Goal: Information Seeking & Learning: Learn about a topic

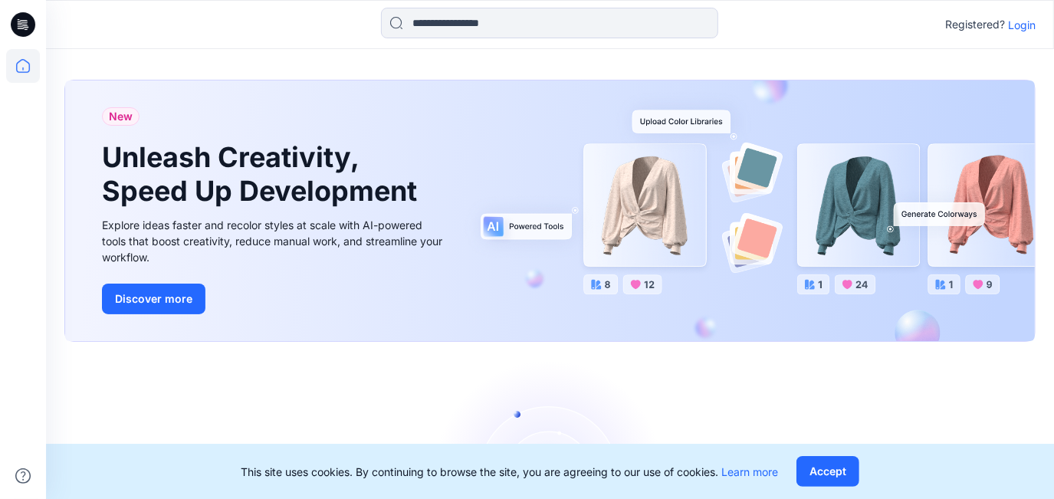
click at [763, 26] on p "Login" at bounding box center [1022, 25] width 28 height 16
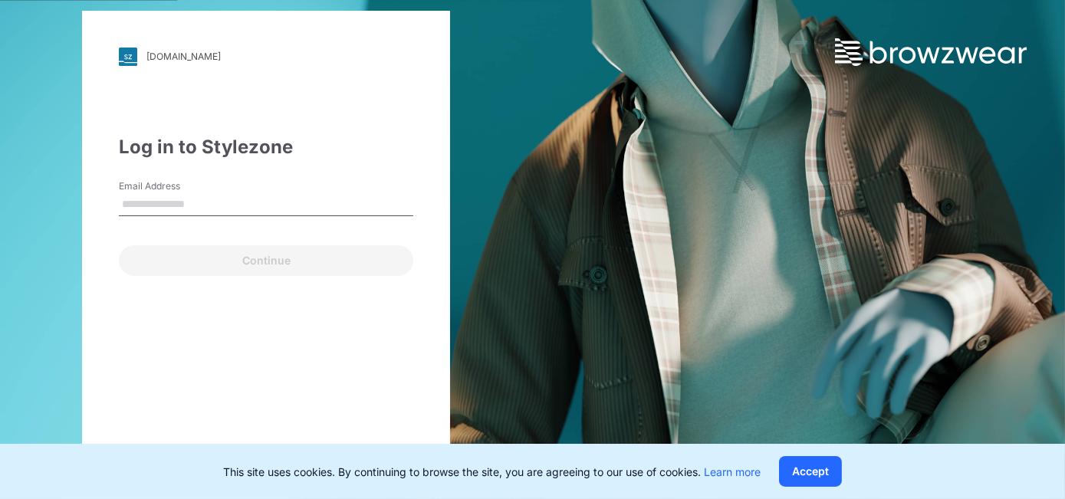
click at [277, 208] on input "Email Address" at bounding box center [266, 204] width 294 height 23
type input "**********"
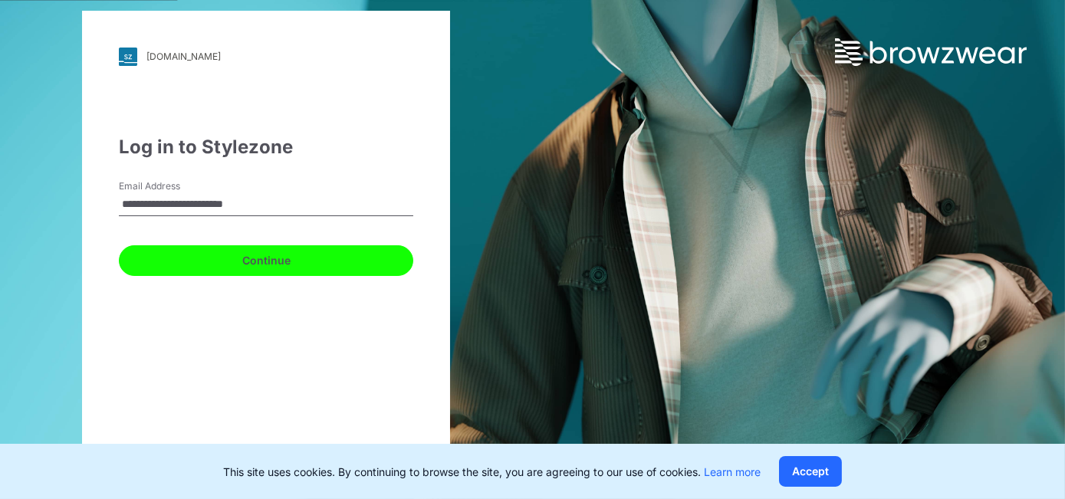
click at [259, 266] on button "Continue" at bounding box center [266, 260] width 294 height 31
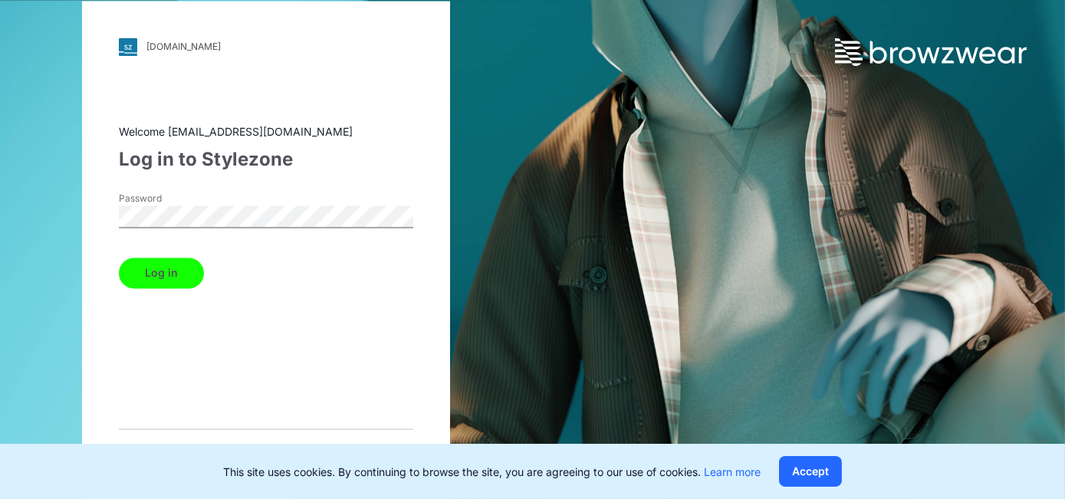
click at [119, 258] on button "Log in" at bounding box center [161, 273] width 85 height 31
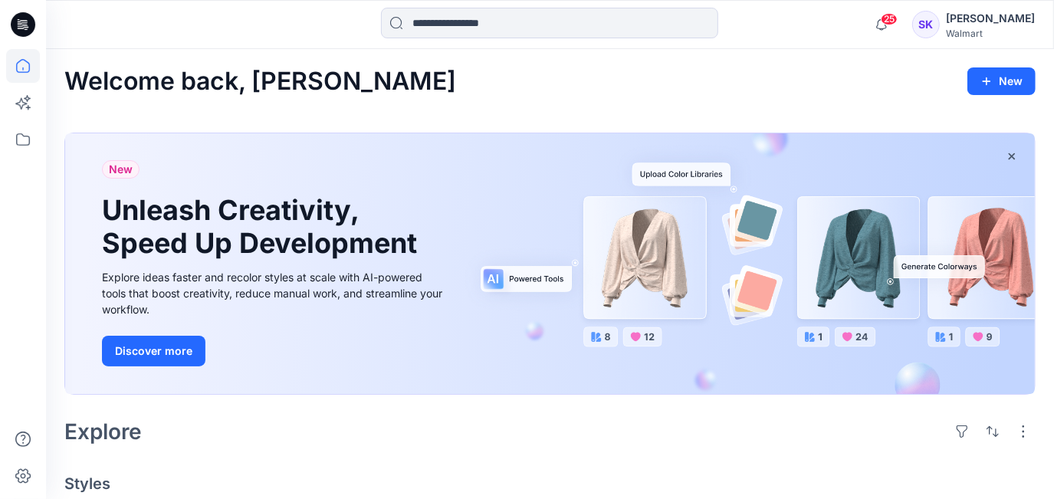
click at [21, 29] on icon at bounding box center [23, 24] width 25 height 25
click at [28, 76] on icon at bounding box center [23, 66] width 34 height 34
click at [24, 69] on icon at bounding box center [23, 66] width 34 height 34
click at [24, 22] on icon at bounding box center [24, 22] width 7 height 1
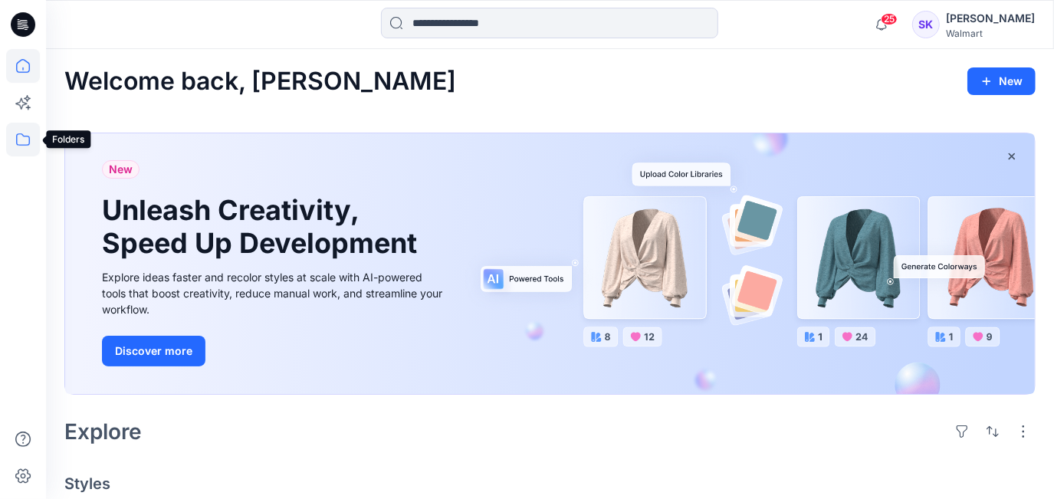
click at [25, 147] on icon at bounding box center [23, 140] width 34 height 34
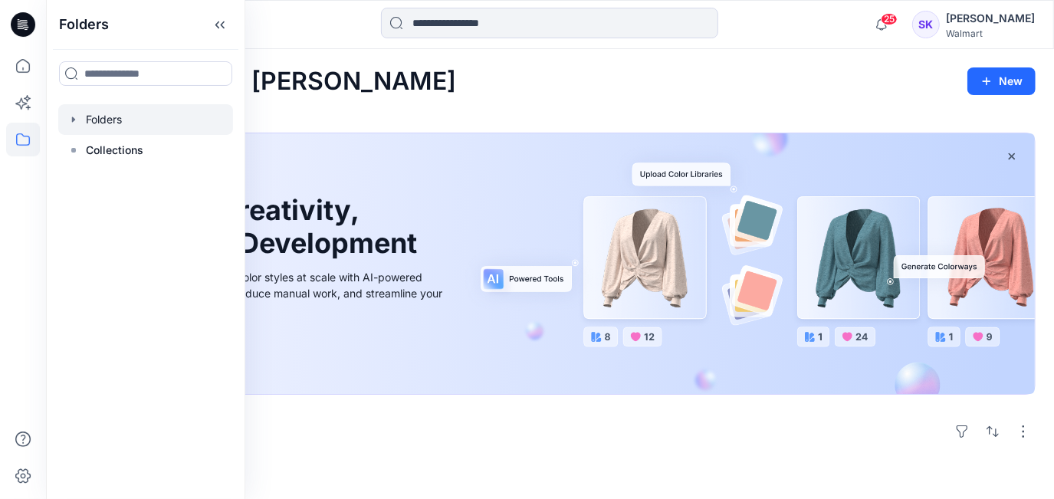
click at [106, 124] on div at bounding box center [145, 119] width 175 height 31
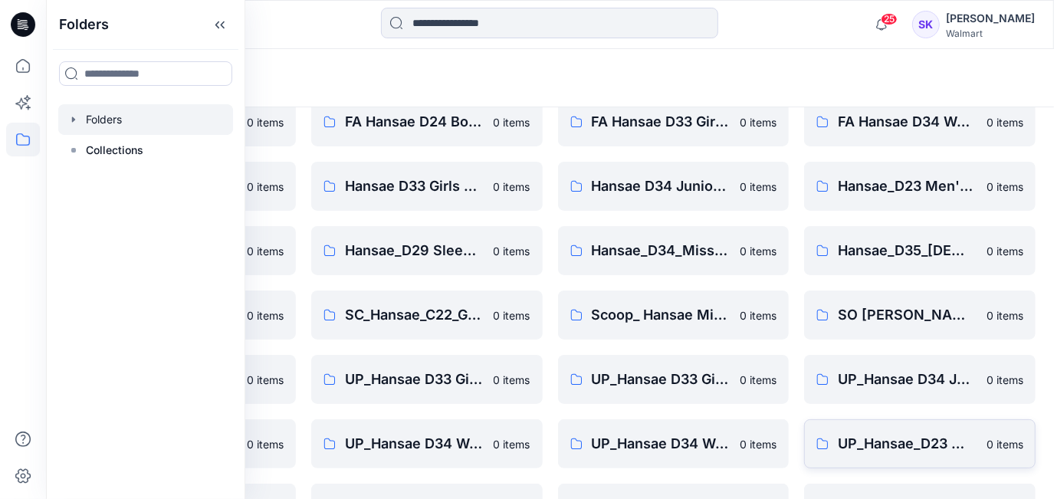
scroll to position [123, 0]
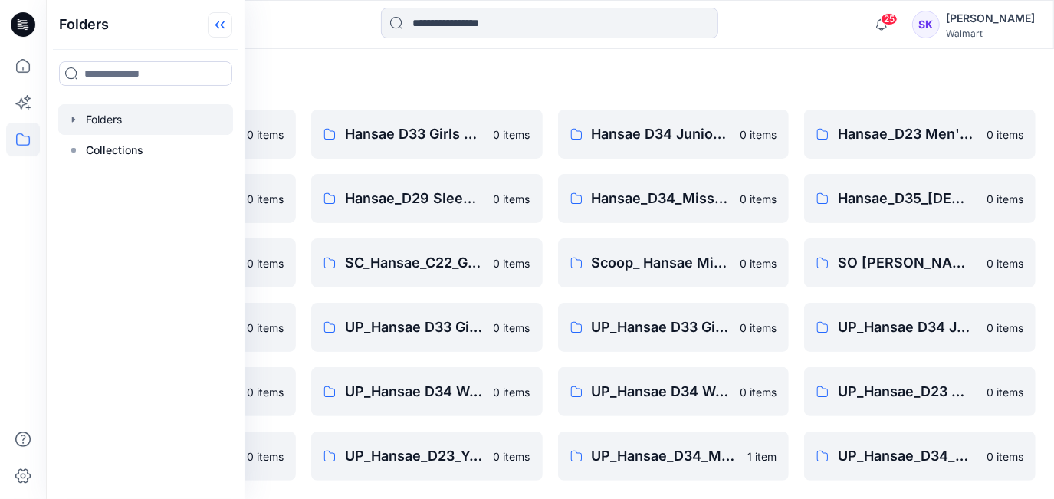
click at [222, 28] on icon at bounding box center [220, 24] width 25 height 25
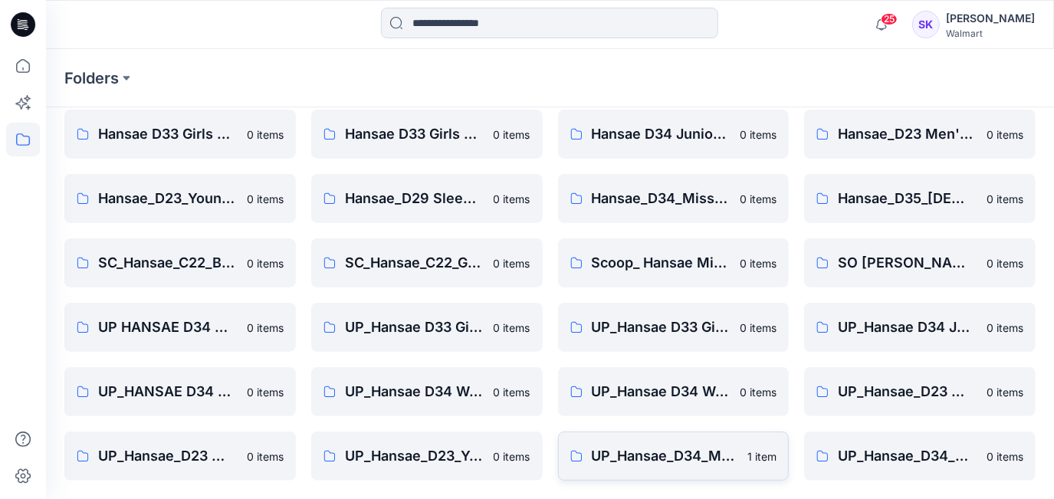
click at [697, 428] on link "UP_Hansae_D34_Missy Knits Tops 1 item" at bounding box center [673, 456] width 231 height 49
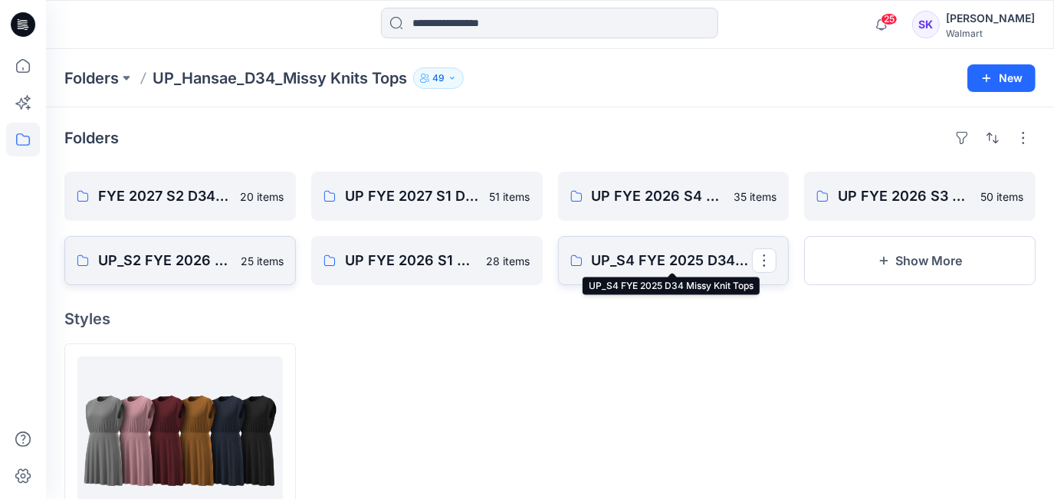
click at [672, 264] on p "UP_S4 FYE 2025 D34 Missy Knit Tops" at bounding box center [672, 260] width 161 height 21
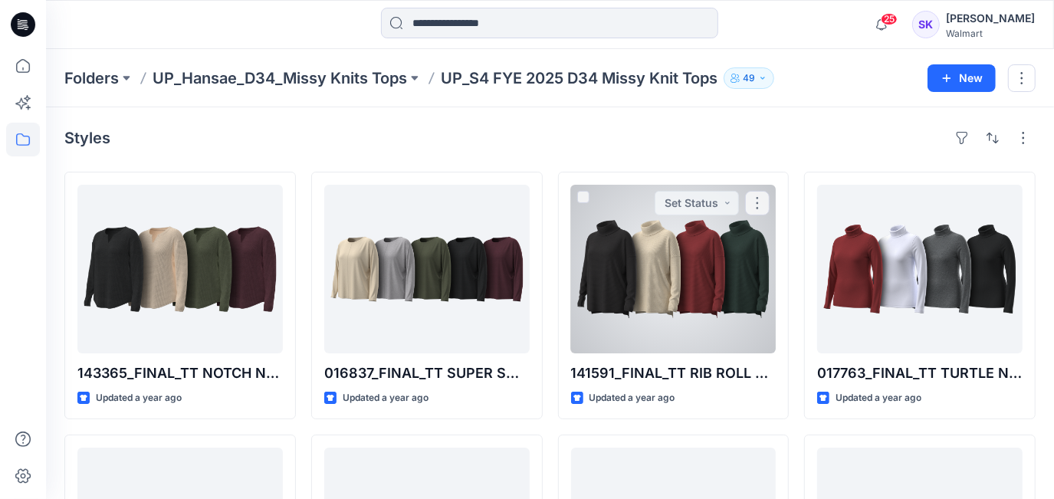
scroll to position [278, 0]
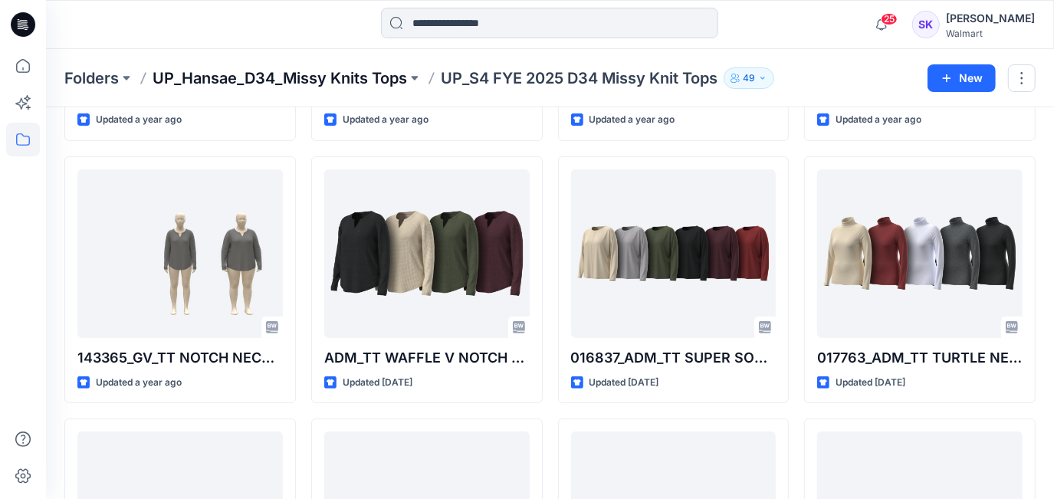
click at [265, 81] on p "UP_Hansae_D34_Missy Knits Tops" at bounding box center [280, 77] width 254 height 21
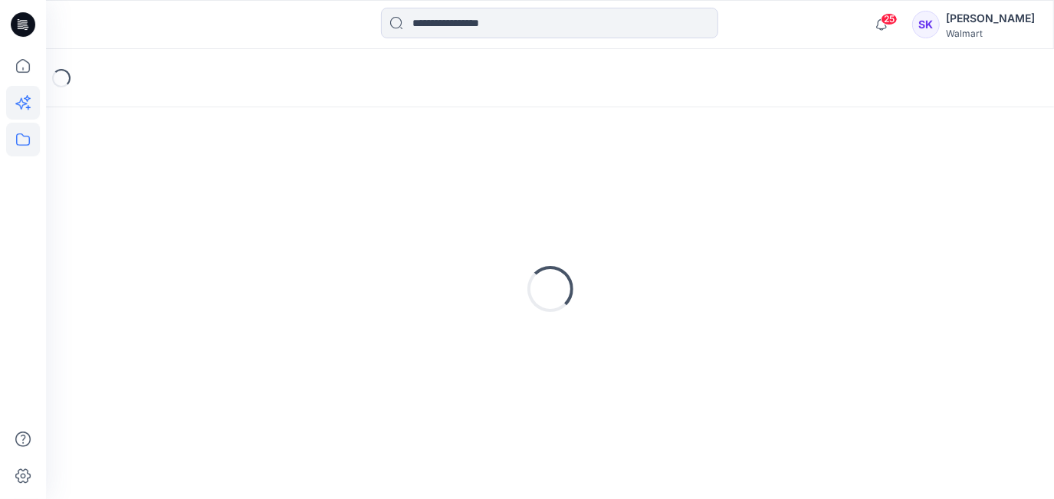
scroll to position [109, 0]
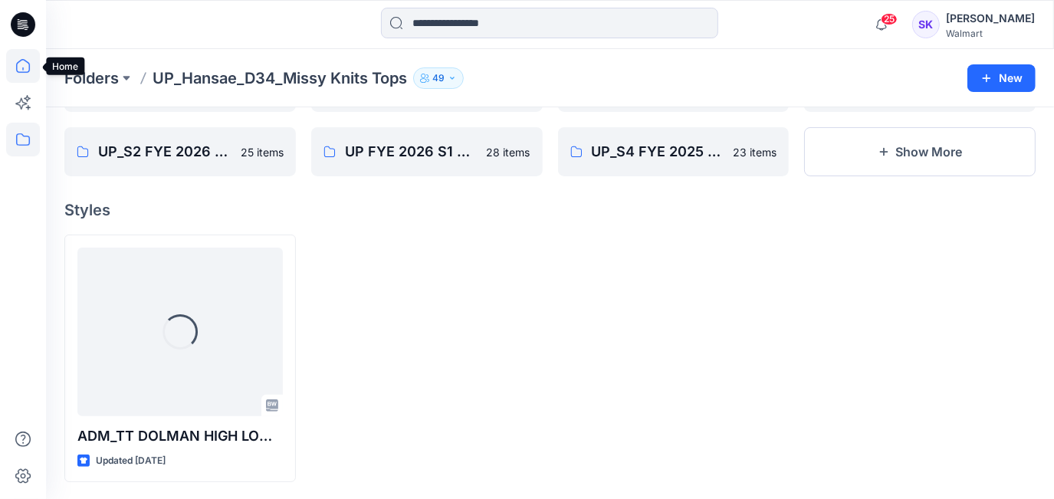
click at [10, 67] on icon at bounding box center [23, 66] width 34 height 34
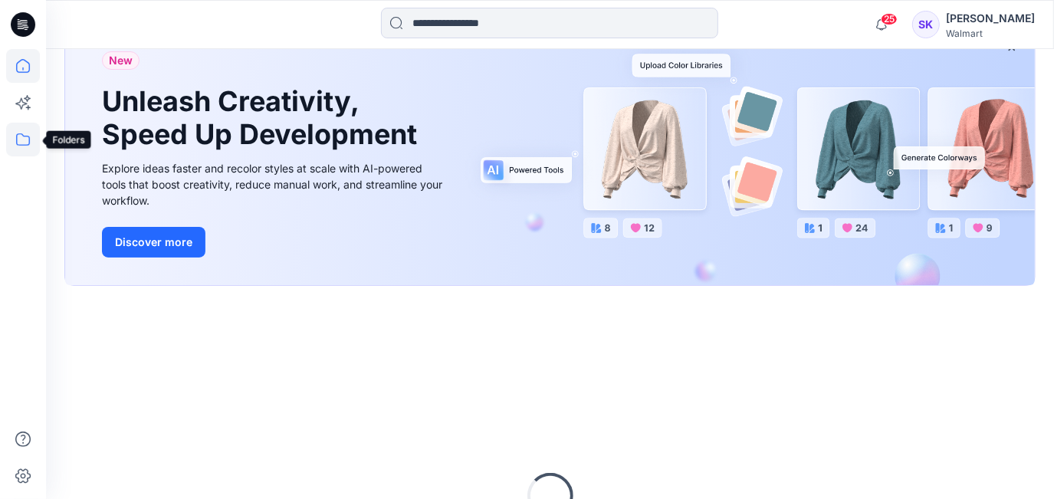
click at [24, 140] on icon at bounding box center [23, 140] width 34 height 34
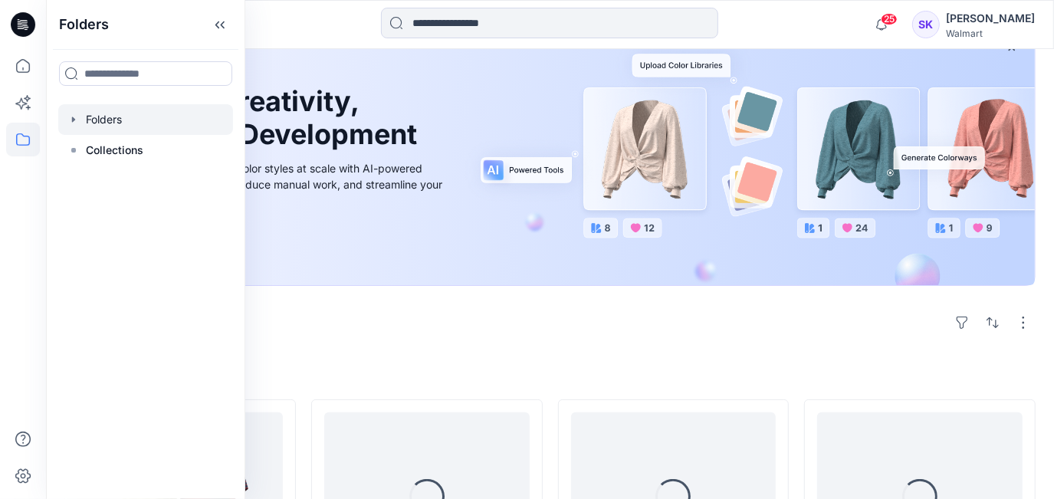
click at [96, 110] on div at bounding box center [145, 119] width 175 height 31
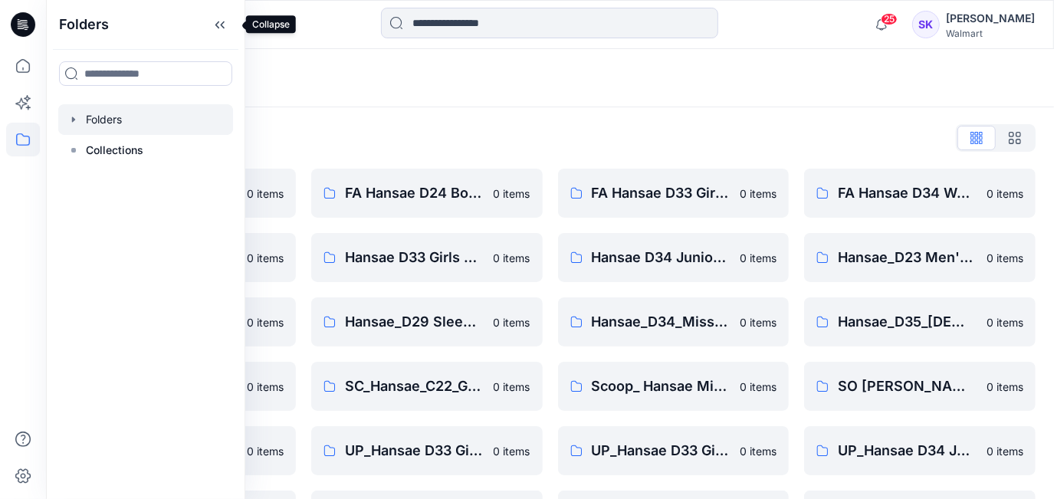
click at [219, 18] on icon at bounding box center [220, 24] width 25 height 25
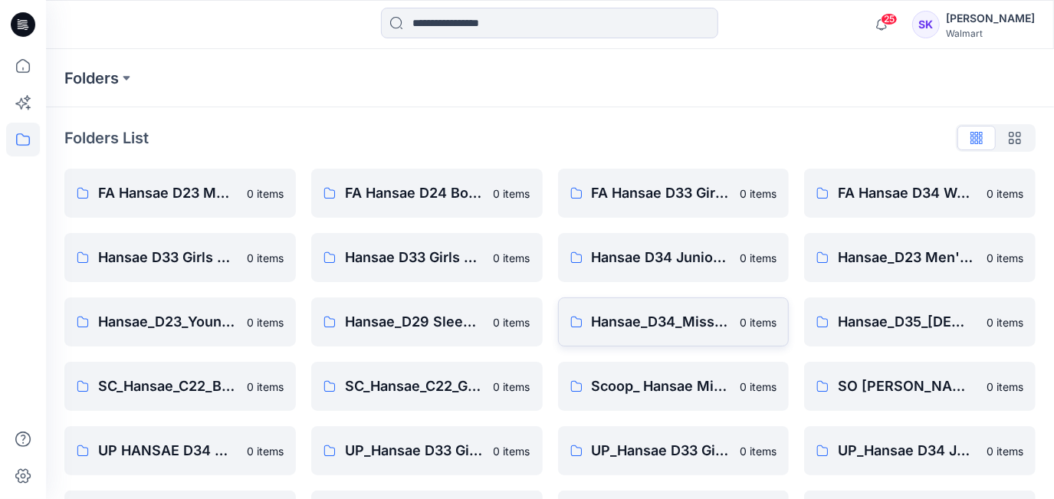
click at [664, 306] on link "Hansae_D34_Missy Knits Tops 0 items" at bounding box center [673, 321] width 231 height 49
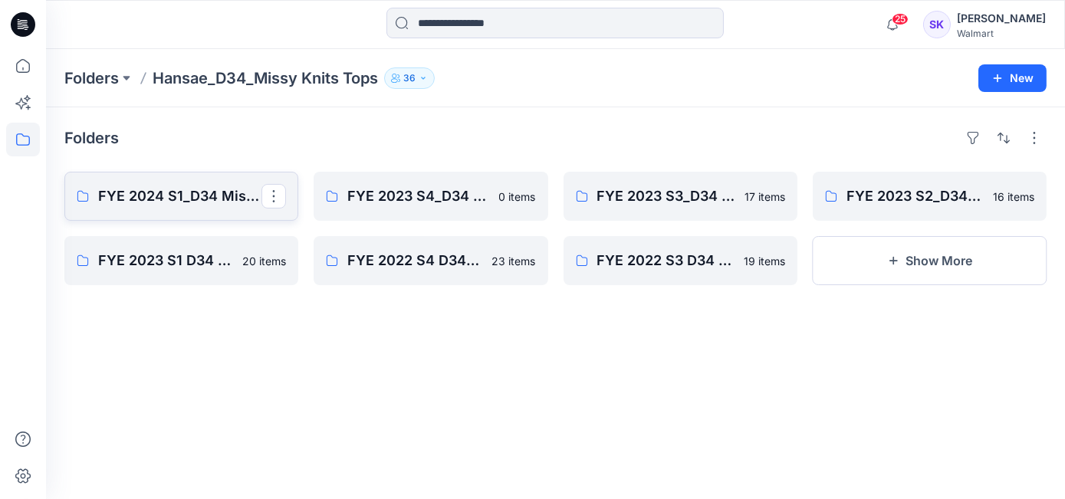
click at [110, 204] on p "FYE 2024 S1_D34 Missy Knit Tops - Hansae" at bounding box center [179, 195] width 163 height 21
click at [249, 79] on p "Hansae_D34_Missy Knits Tops" at bounding box center [265, 77] width 225 height 21
click at [87, 84] on p "Folders" at bounding box center [91, 77] width 54 height 21
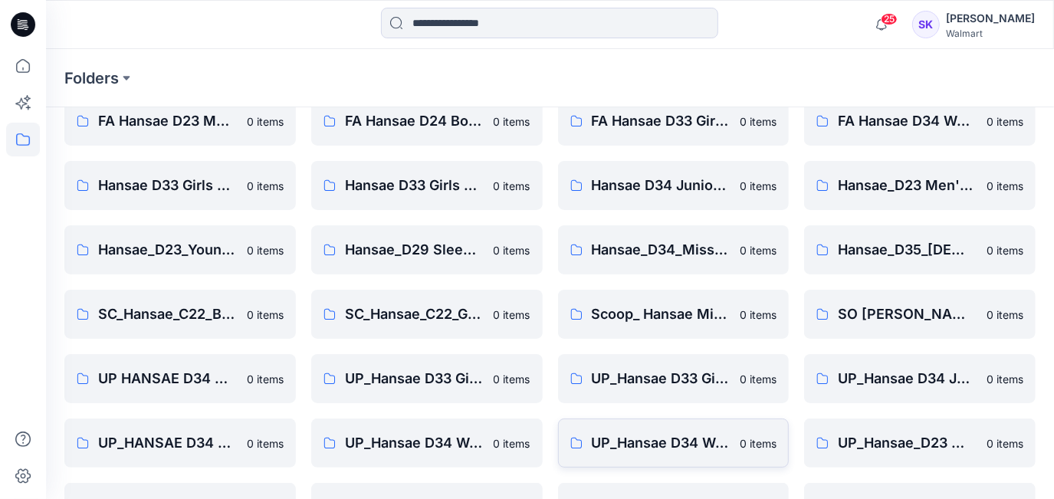
scroll to position [123, 0]
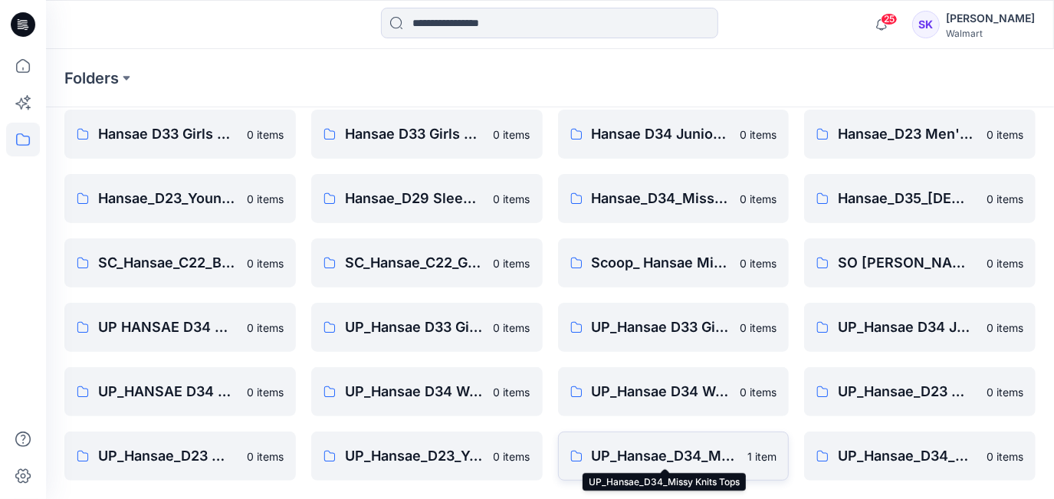
click at [694, 428] on p "UP_Hansae_D34_Missy Knits Tops" at bounding box center [665, 455] width 147 height 21
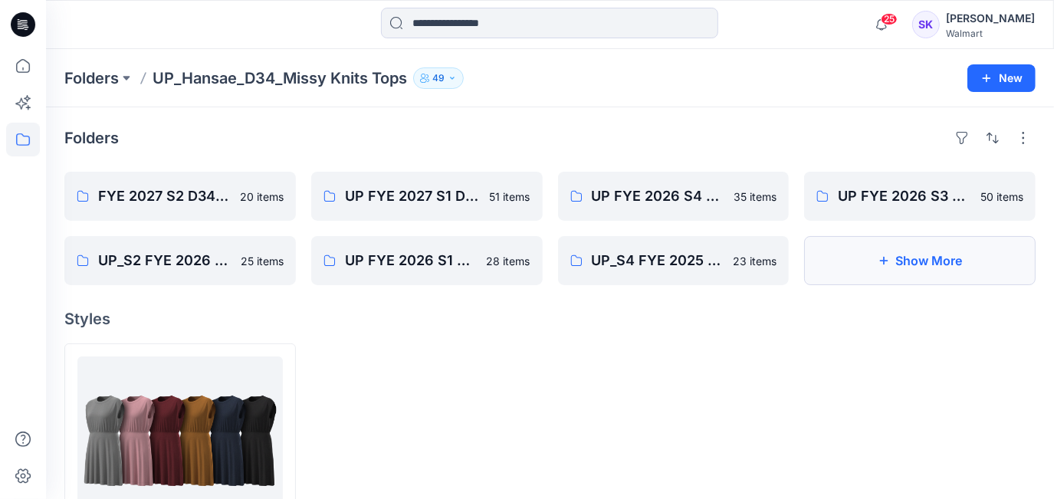
click at [763, 262] on button "Show More" at bounding box center [919, 260] width 231 height 49
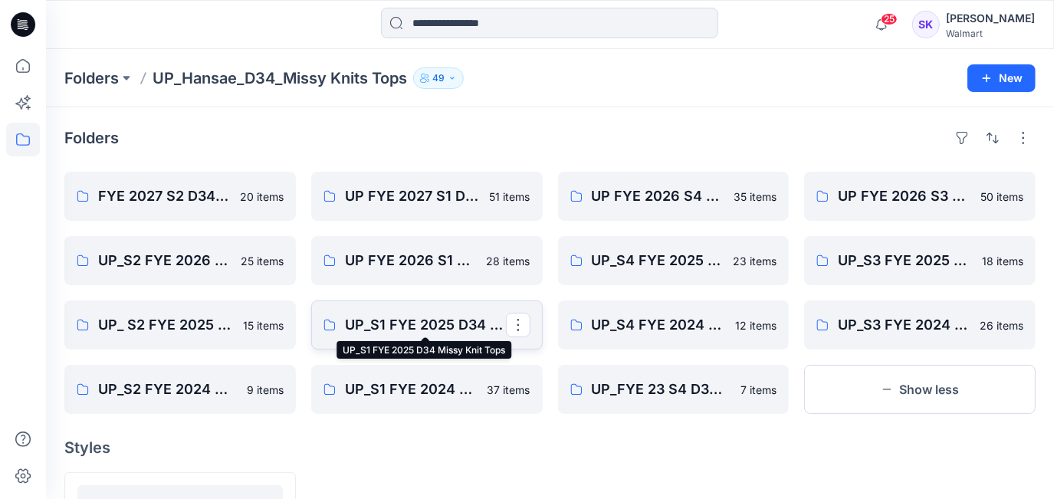
click at [384, 324] on p "UP_S1 FYE 2025 D34 Missy Knit Tops" at bounding box center [425, 324] width 161 height 21
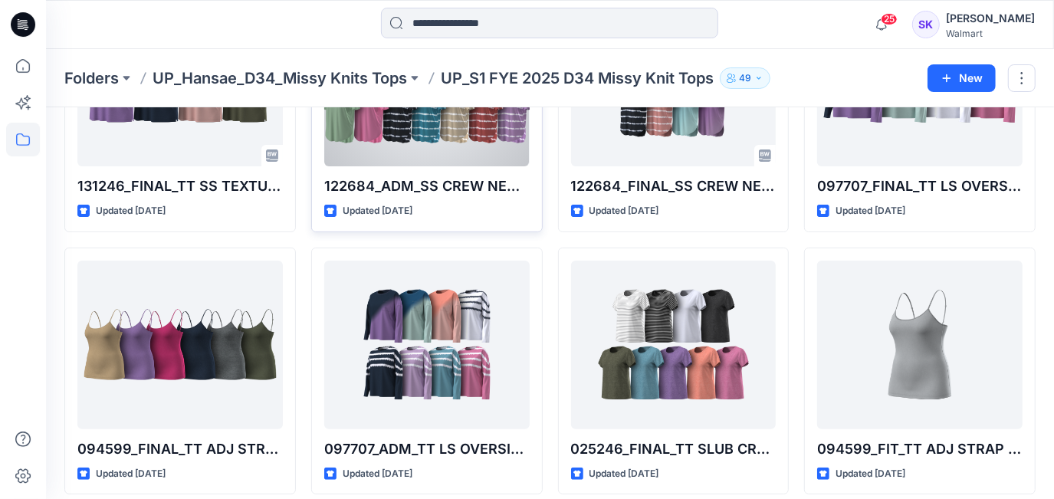
scroll to position [208, 0]
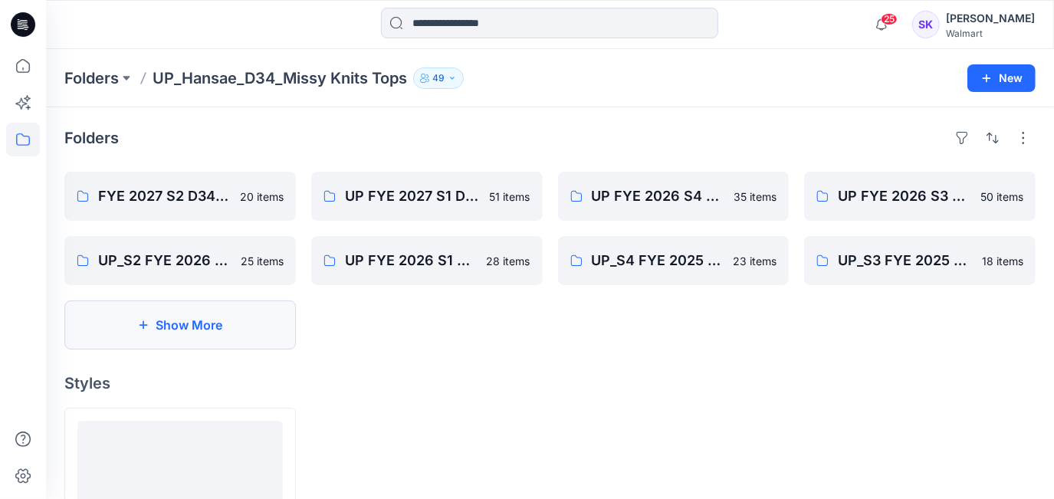
click at [191, 325] on button "Show More" at bounding box center [179, 324] width 231 height 49
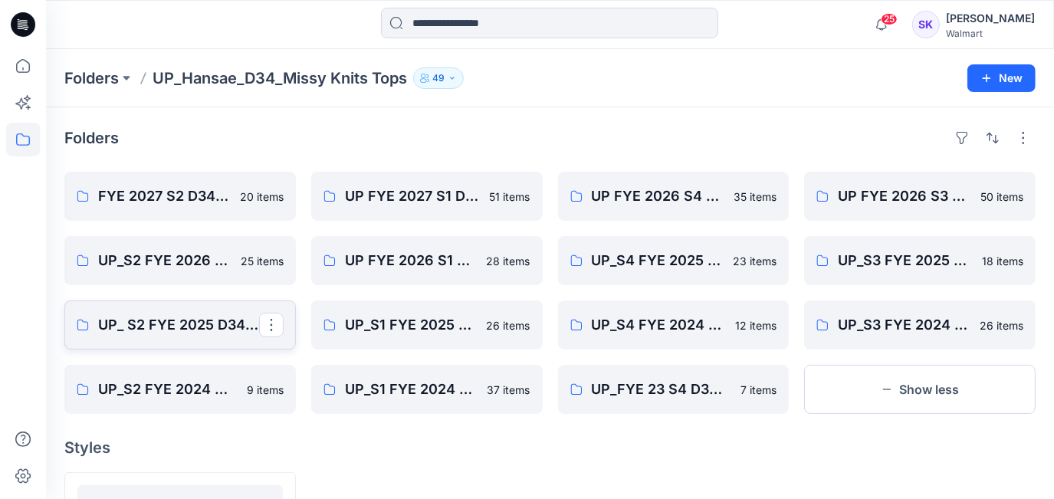
click at [200, 336] on link "UP_ S2 FYE 2025 D34 Missy Knit Tops" at bounding box center [179, 324] width 231 height 49
click at [763, 271] on link "UP_S3 FYE 2025 D34 Missy Knit Tops" at bounding box center [919, 260] width 231 height 49
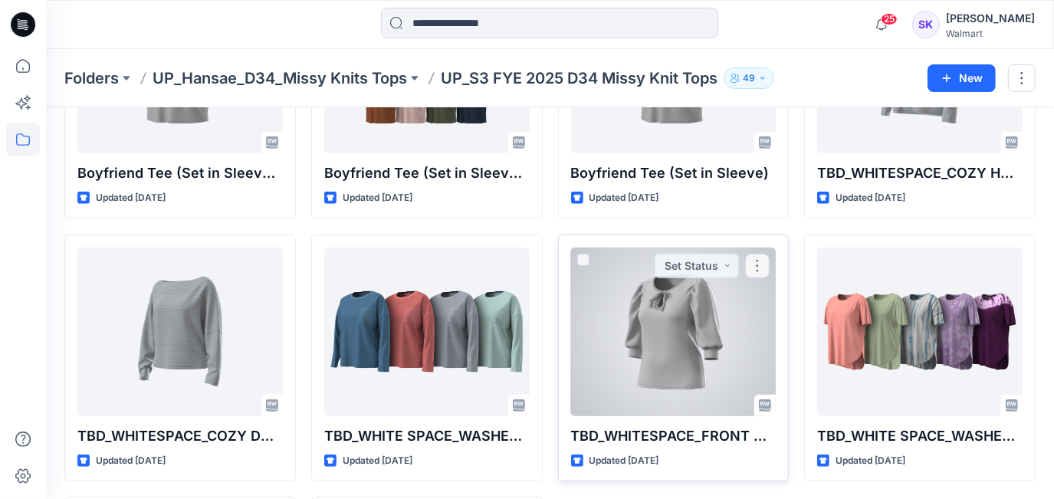
scroll to position [986, 0]
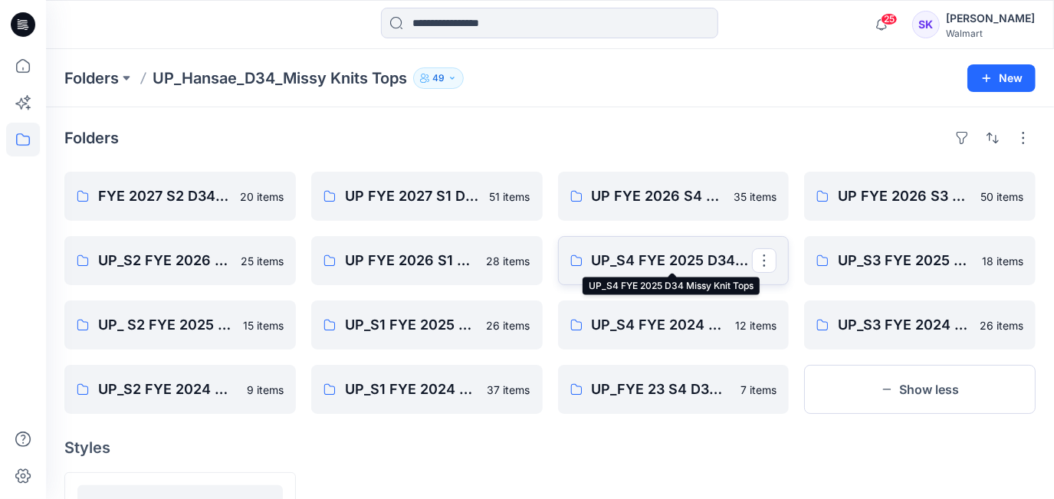
click at [644, 255] on p "UP_S4 FYE 2025 D34 Missy Knit Tops" at bounding box center [672, 260] width 161 height 21
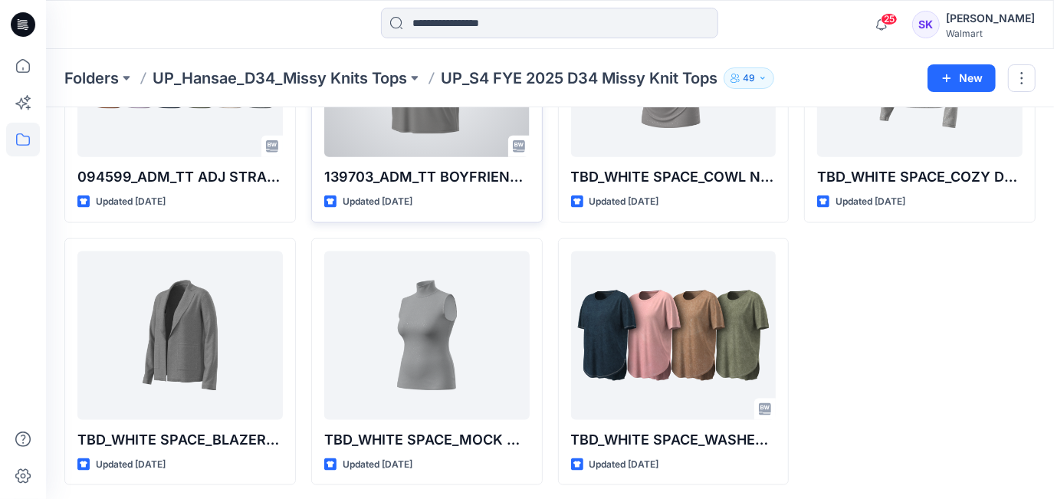
scroll to position [1248, 0]
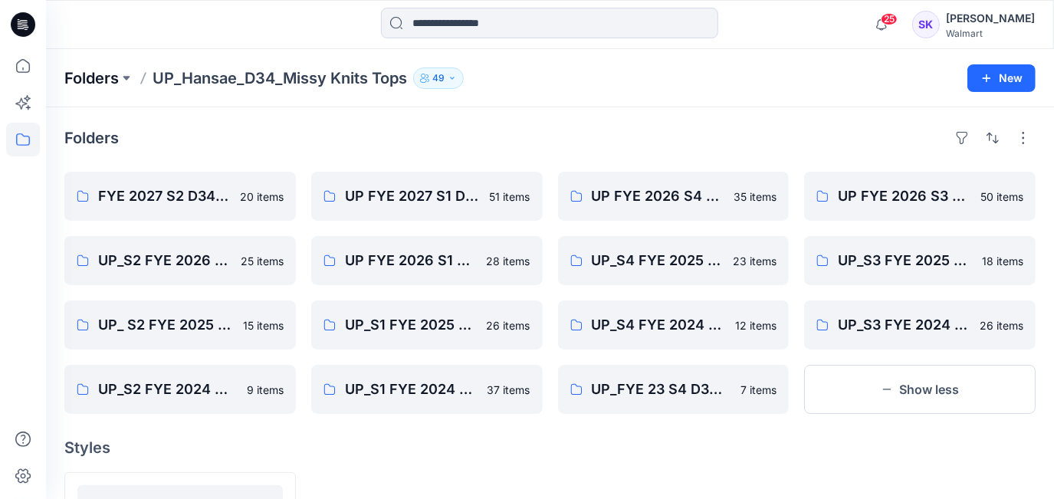
click at [80, 77] on p "Folders" at bounding box center [91, 77] width 54 height 21
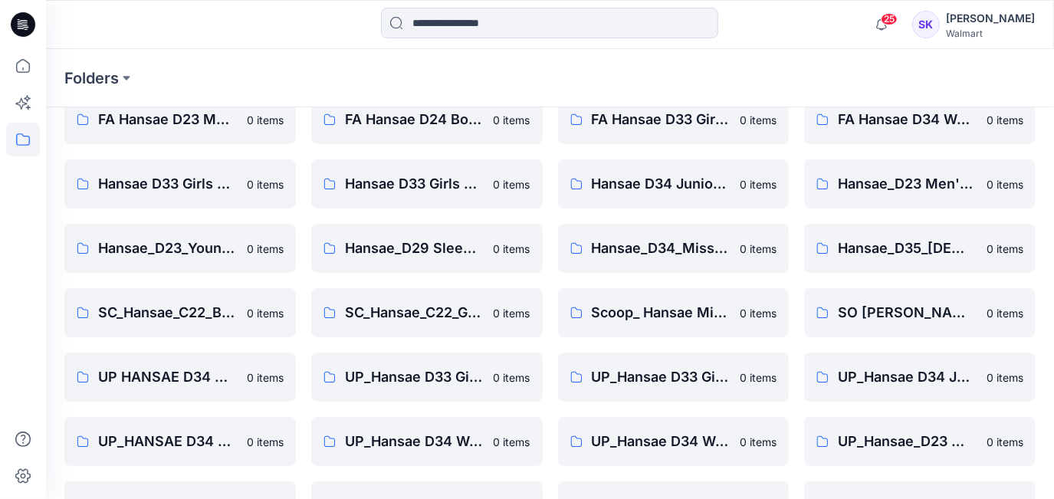
scroll to position [123, 0]
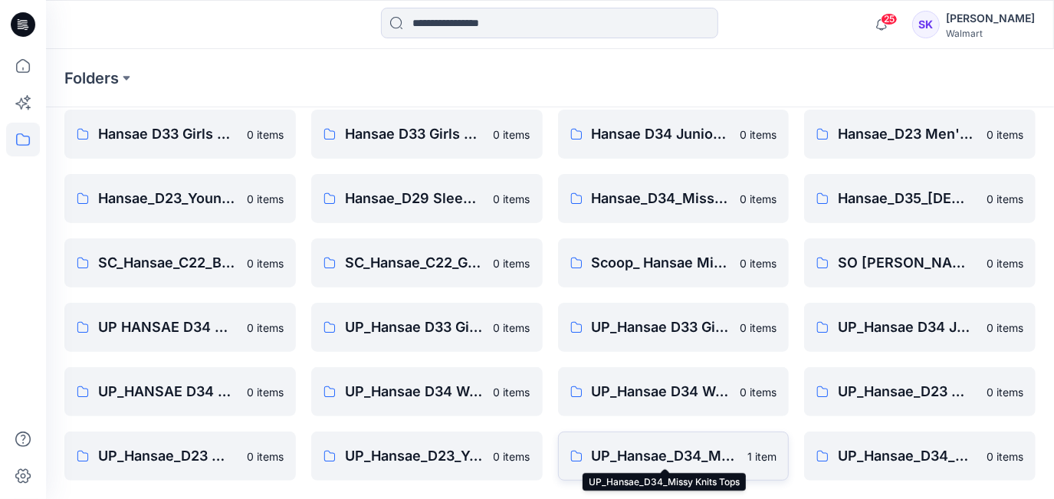
click at [669, 428] on p "UP_Hansae_D34_Missy Knits Tops" at bounding box center [665, 455] width 147 height 21
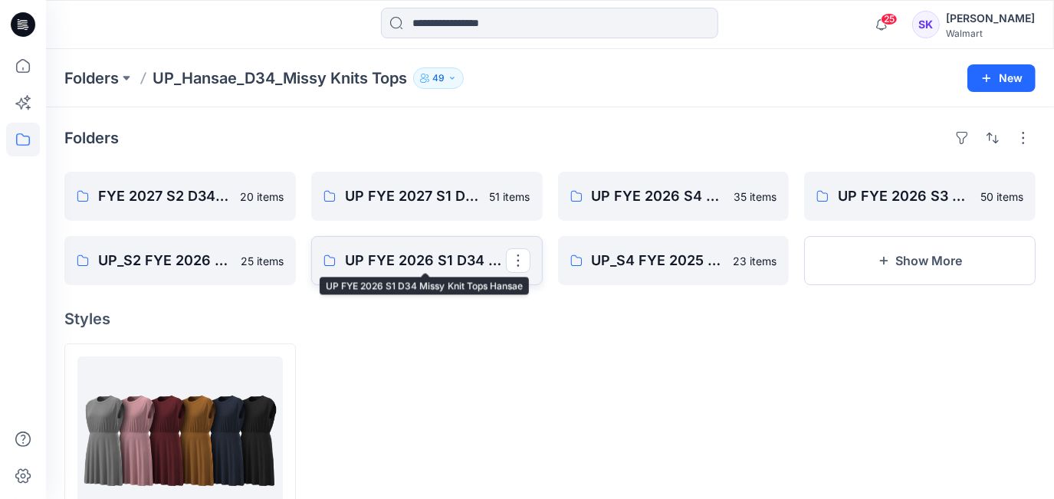
click at [409, 259] on p "UP FYE 2026 S1 D34 Missy Knit Tops Hansae" at bounding box center [425, 260] width 161 height 21
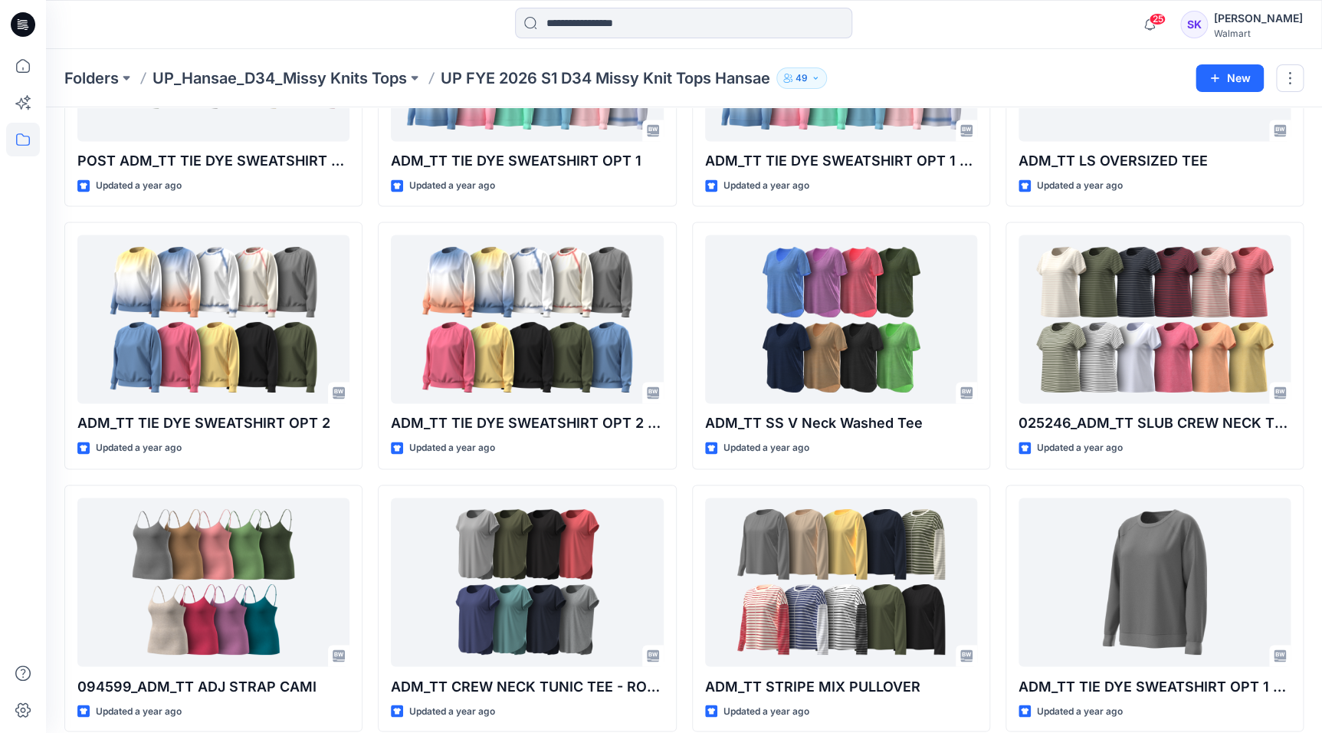
scroll to position [1000, 0]
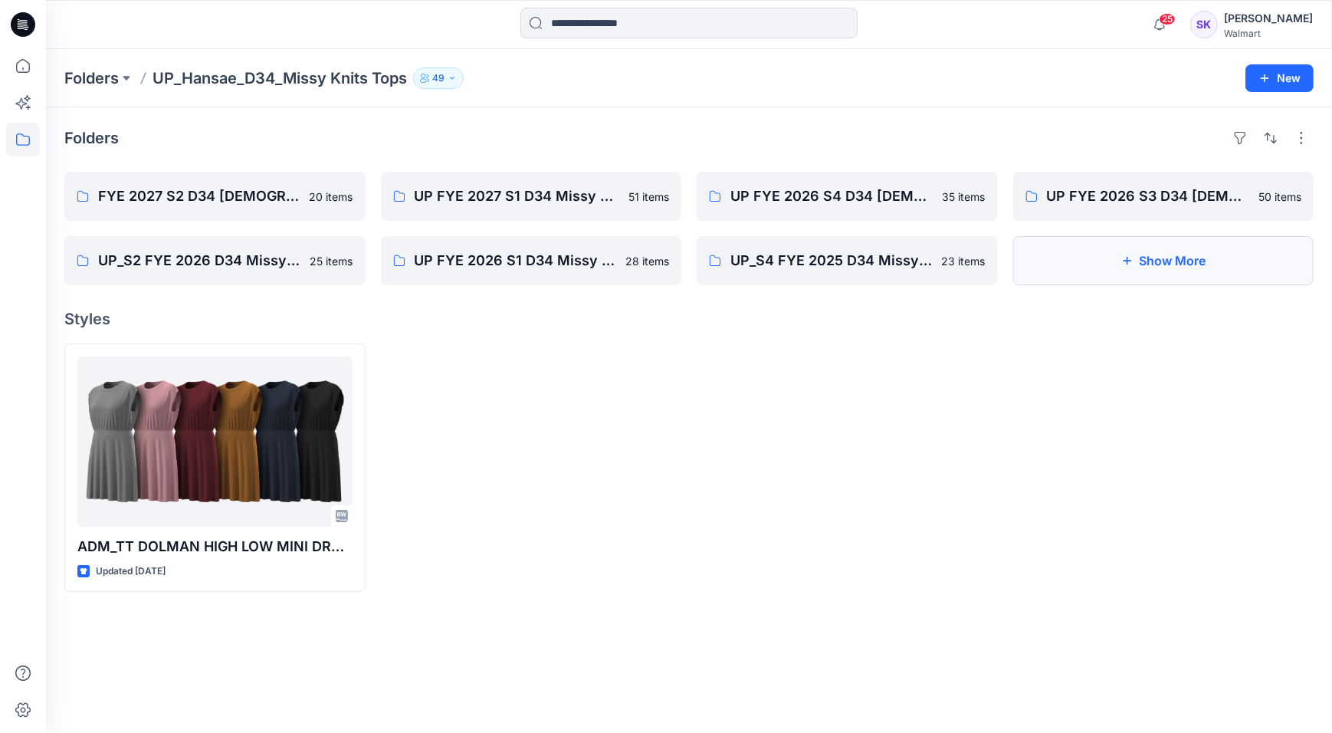
click at [763, 269] on button "Show More" at bounding box center [1163, 260] width 301 height 49
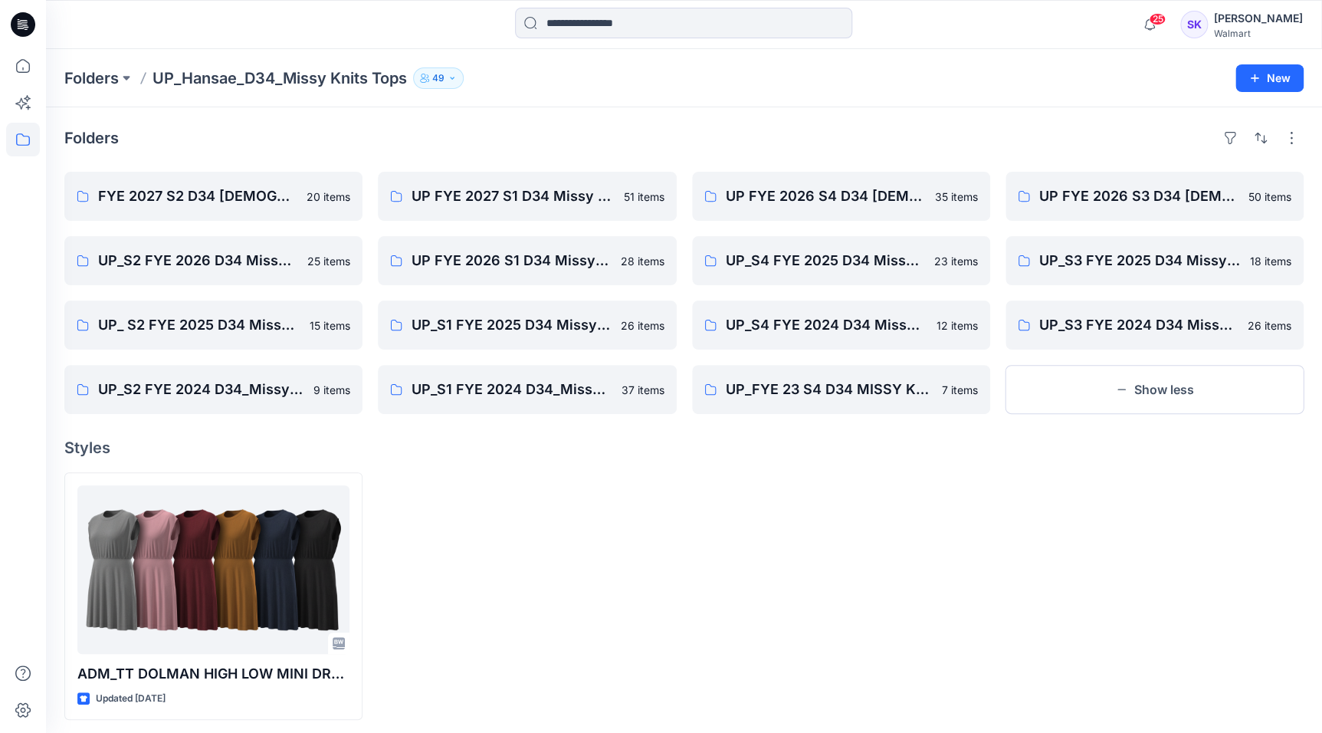
click at [534, 428] on div at bounding box center [527, 596] width 298 height 248
click at [194, 260] on p "UP_S2 FYE 2026 D34 Missy Knit Tops" at bounding box center [212, 260] width 228 height 21
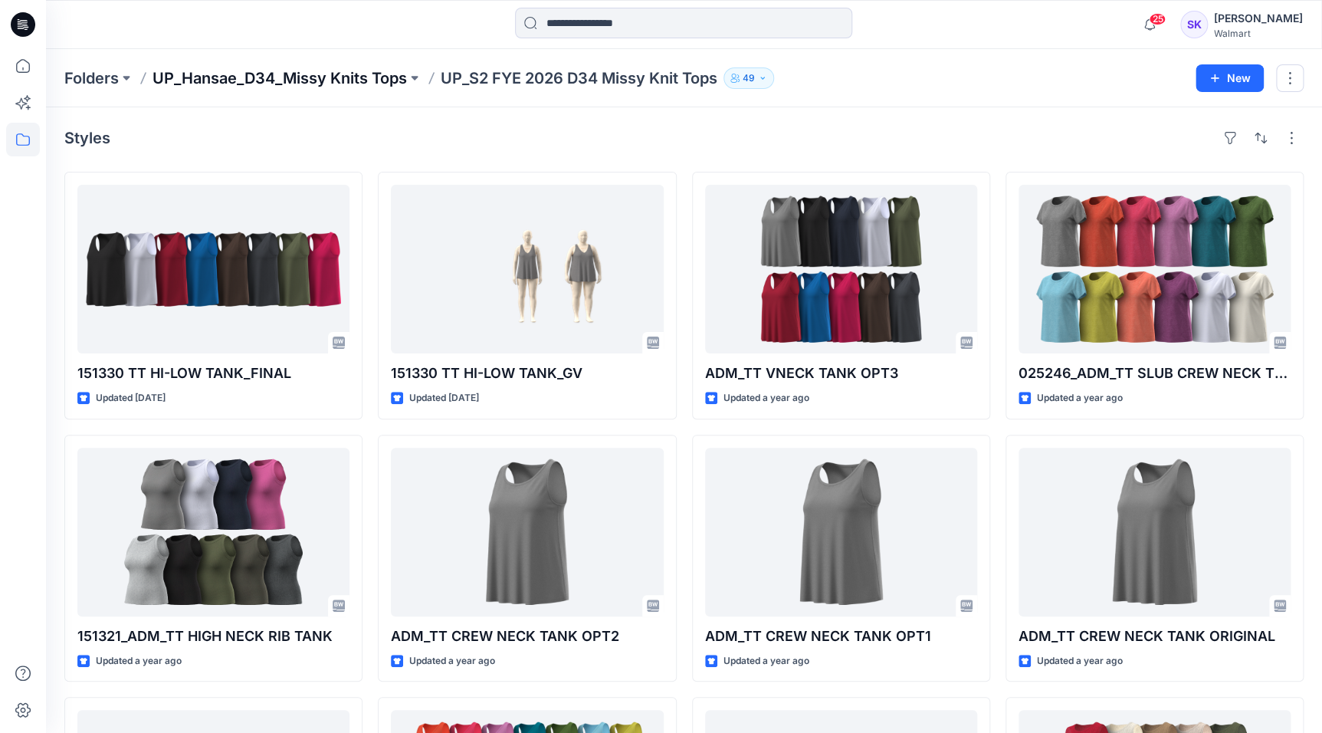
click at [301, 75] on p "UP_Hansae_D34_Missy Knits Tops" at bounding box center [280, 77] width 254 height 21
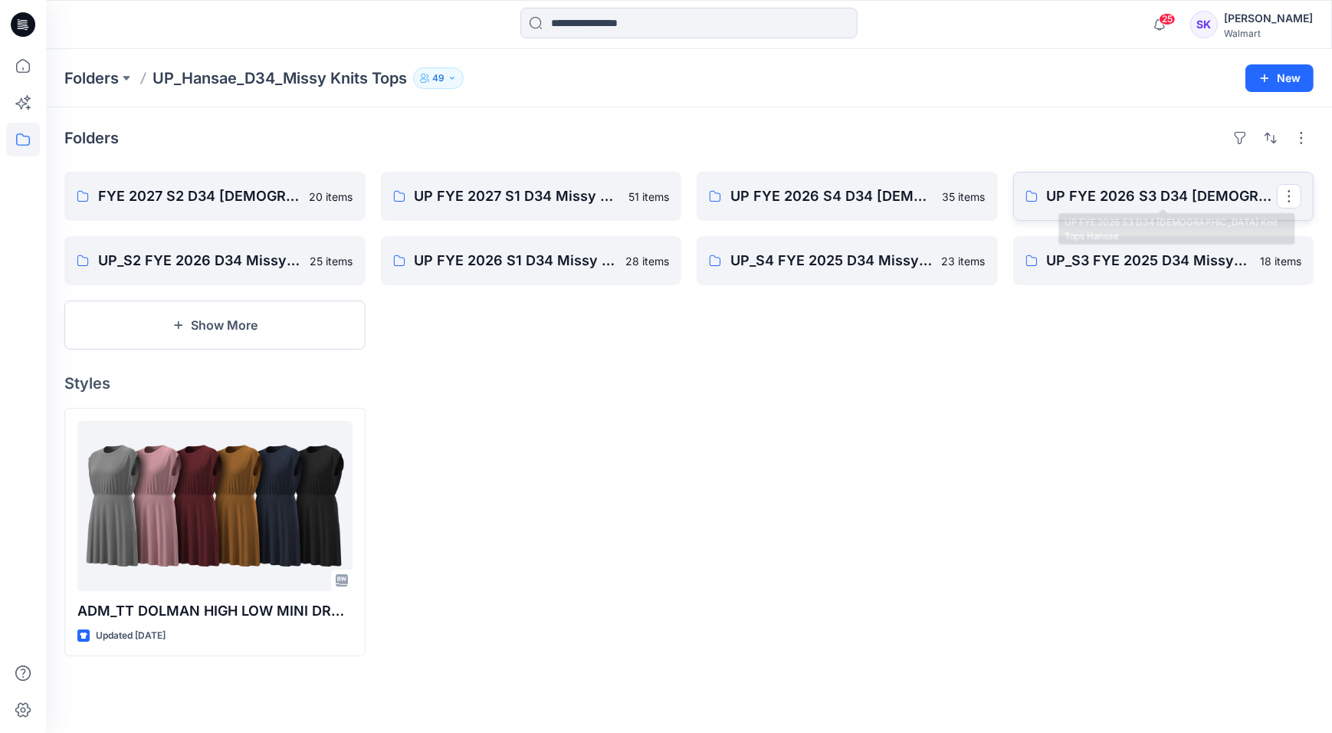
click at [763, 195] on p "UP FYE 2026 S3 D34 [DEMOGRAPHIC_DATA] Knit Tops Hansae" at bounding box center [1162, 195] width 231 height 21
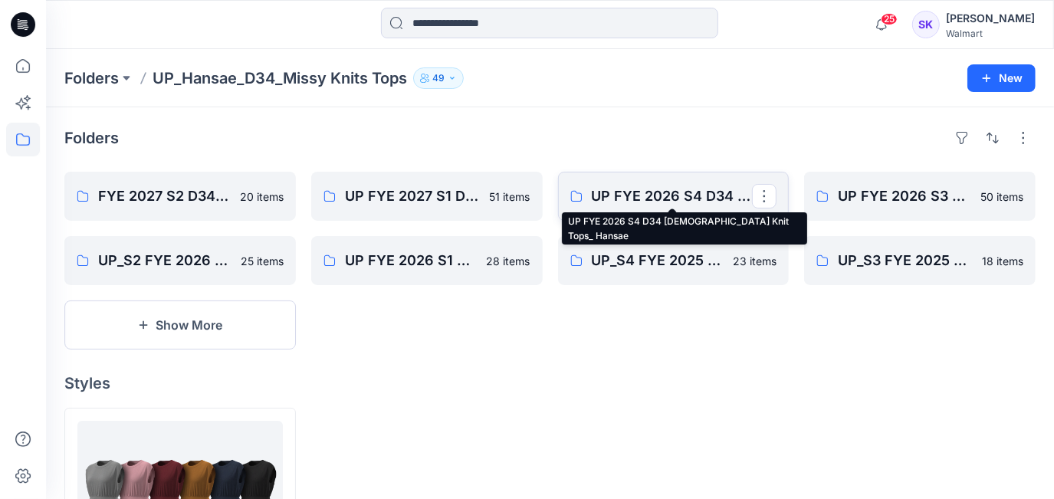
click at [634, 192] on p "UP FYE 2026 S4 D34 [DEMOGRAPHIC_DATA] Knit Tops_ Hansae" at bounding box center [672, 195] width 161 height 21
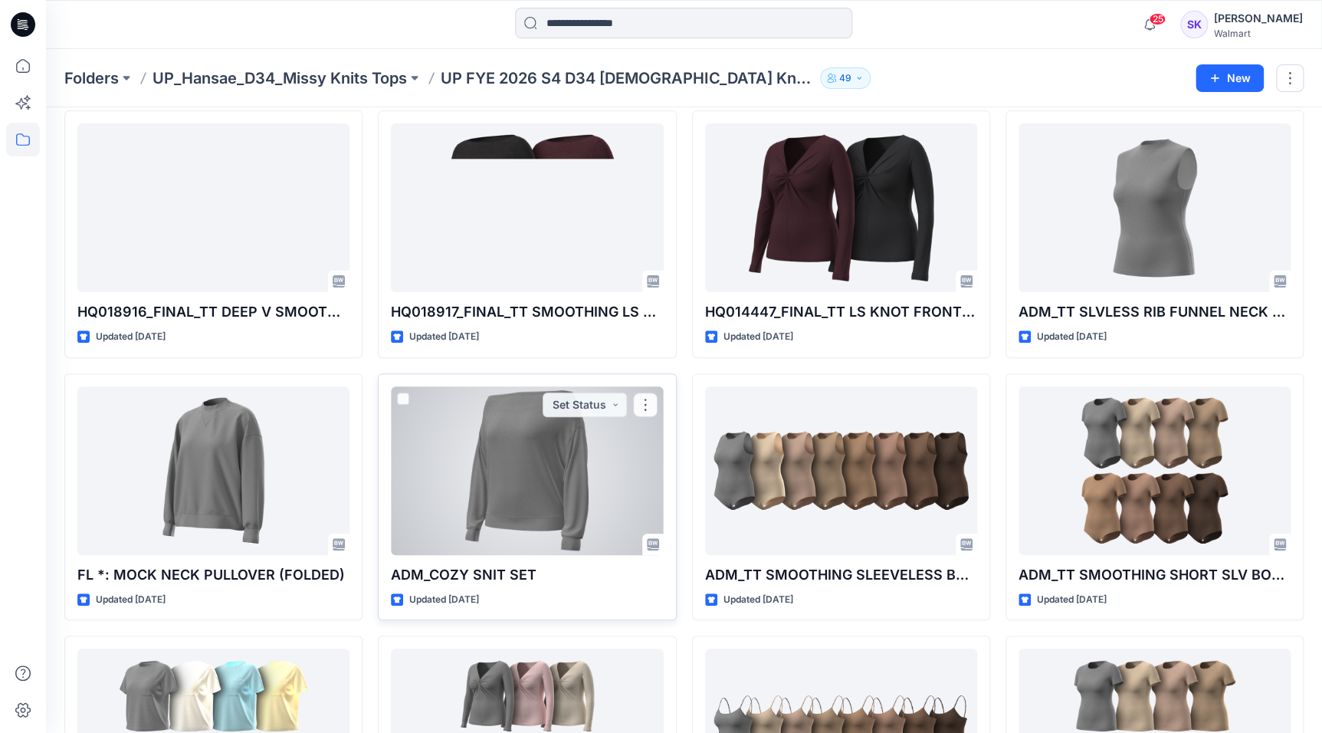
scroll to position [61, 0]
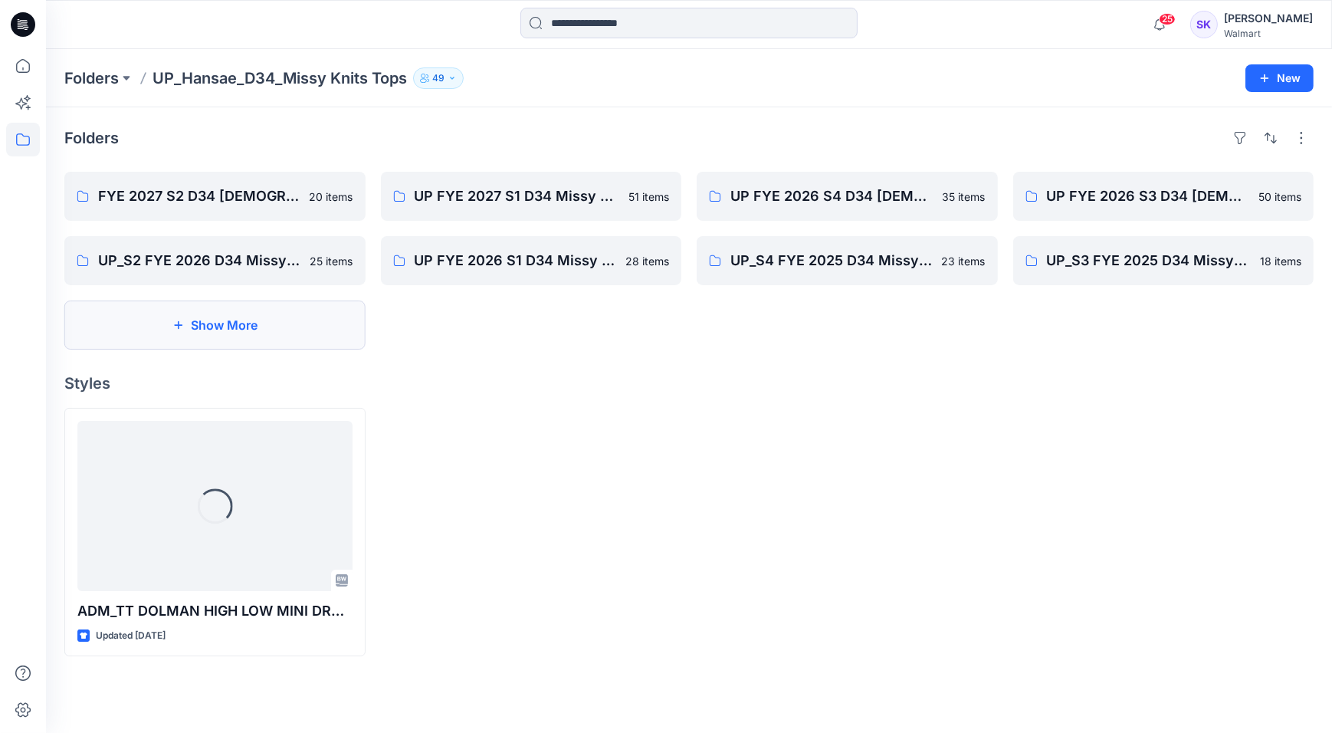
click at [277, 330] on button "Show More" at bounding box center [214, 324] width 301 height 49
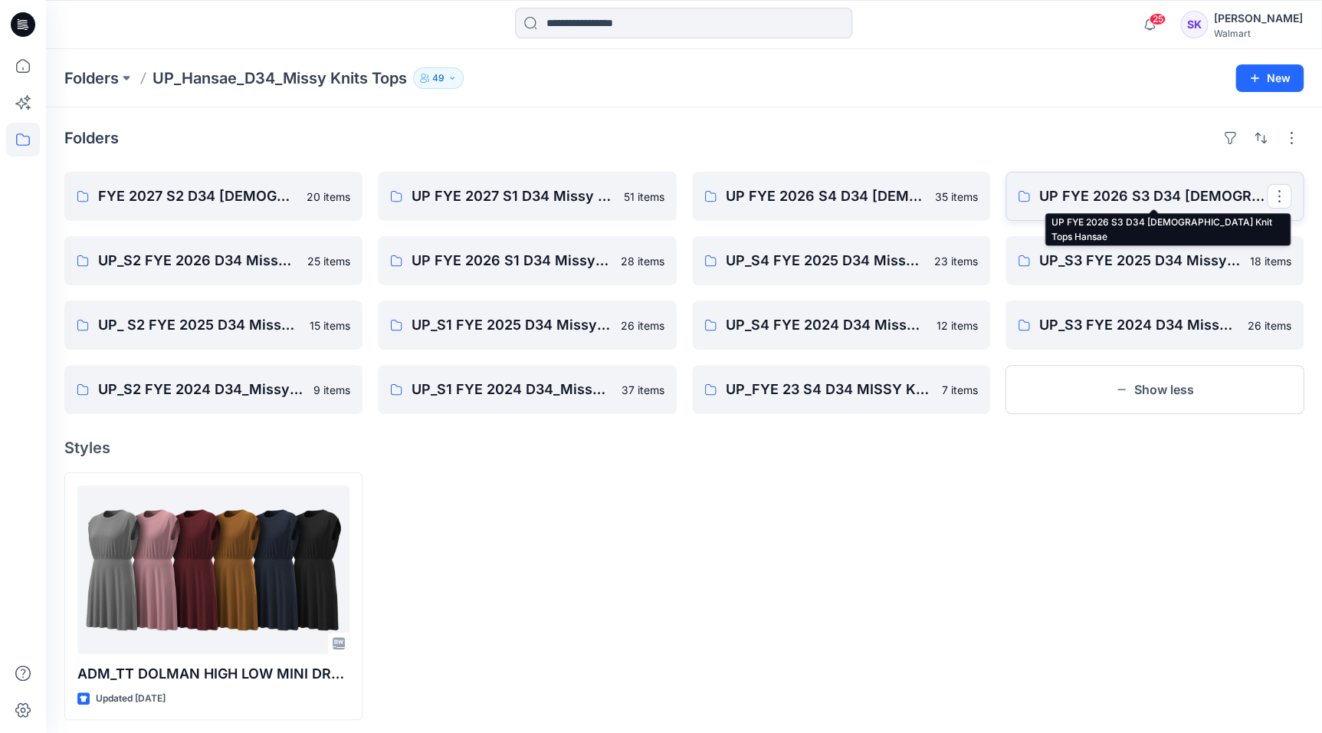
click at [763, 201] on p "UP FYE 2026 S3 D34 [DEMOGRAPHIC_DATA] Knit Tops Hansae" at bounding box center [1153, 195] width 228 height 21
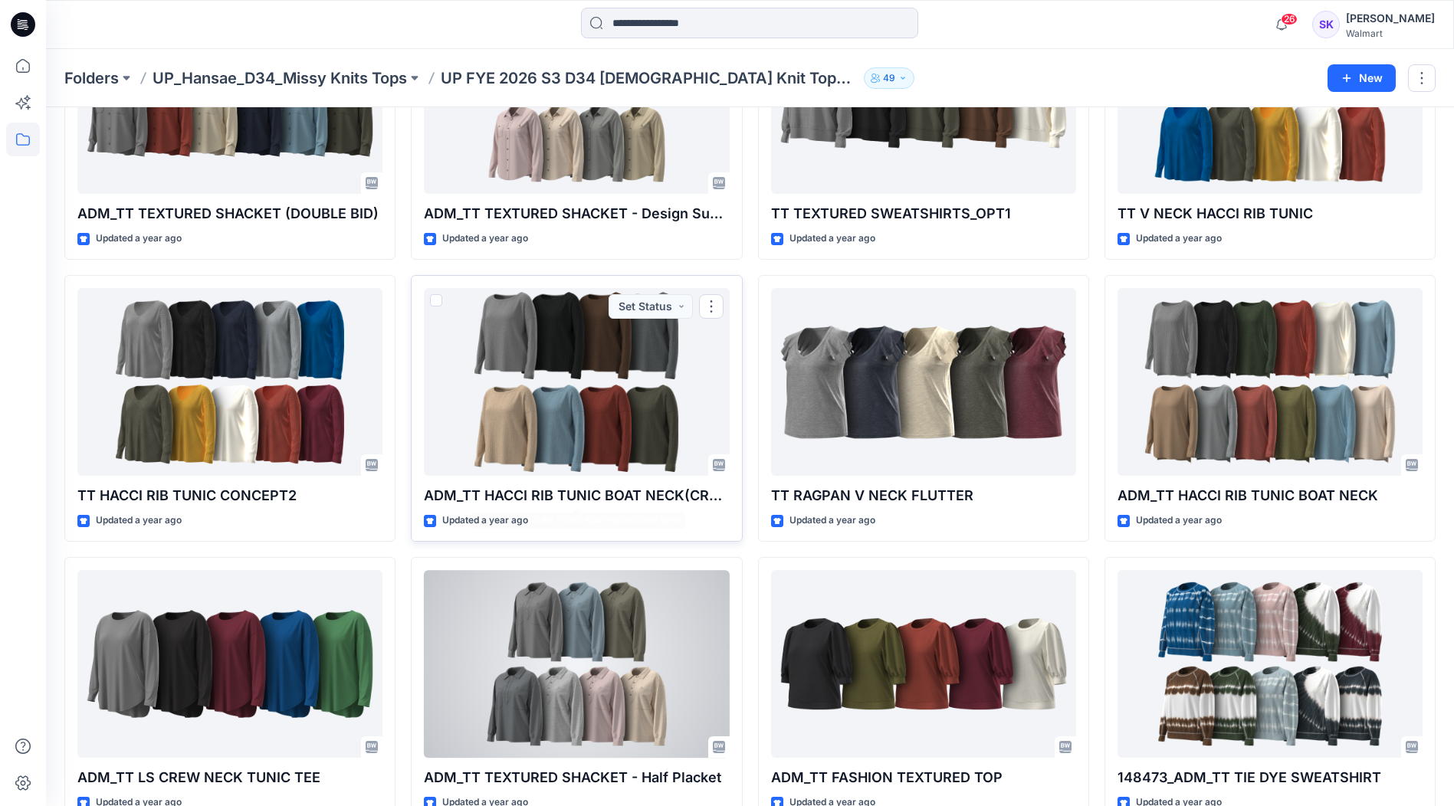
scroll to position [2836, 0]
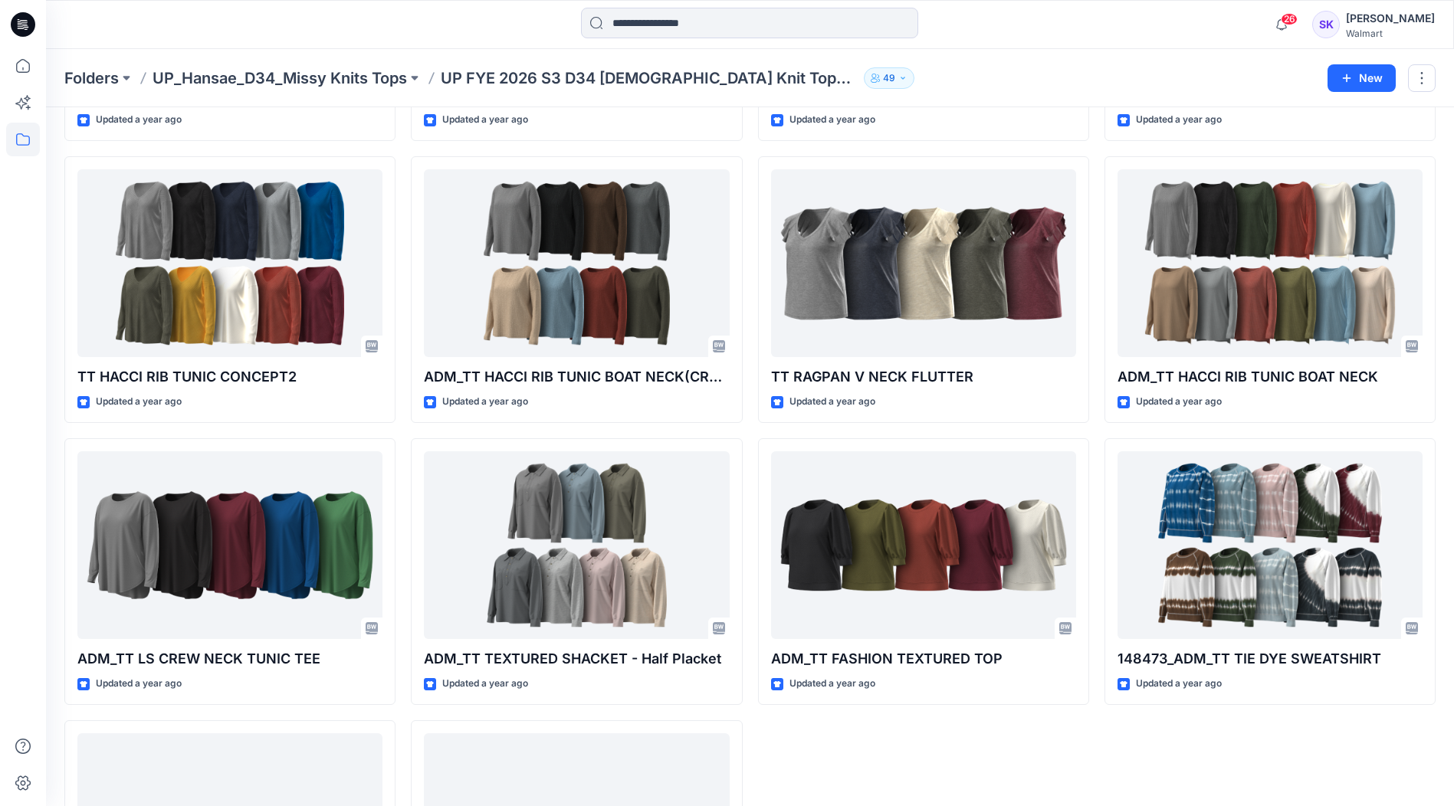
drag, startPoint x: 577, startPoint y: 573, endPoint x: 1031, endPoint y: 757, distance: 489.7
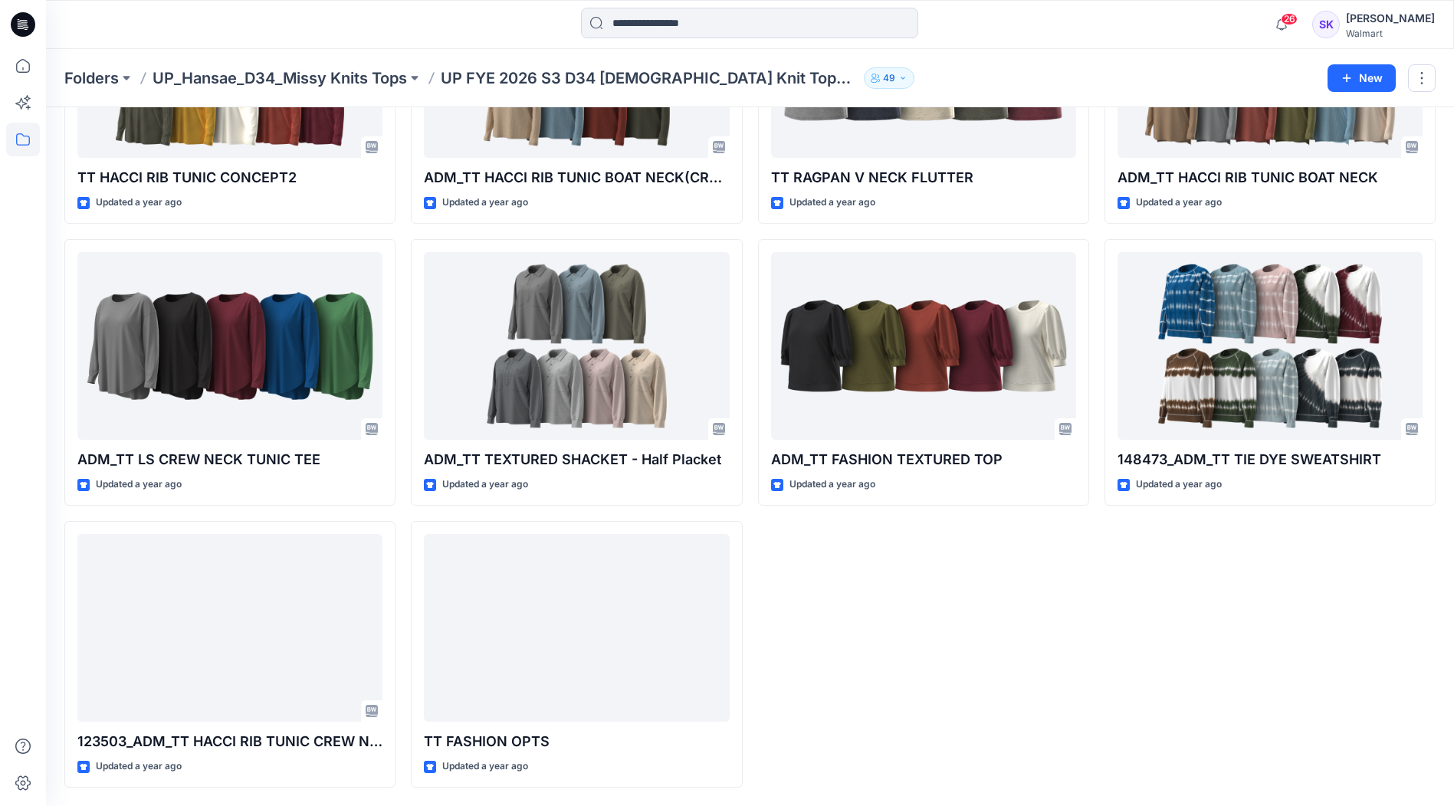
scroll to position [3032, 0]
